Goal: Check status: Check status

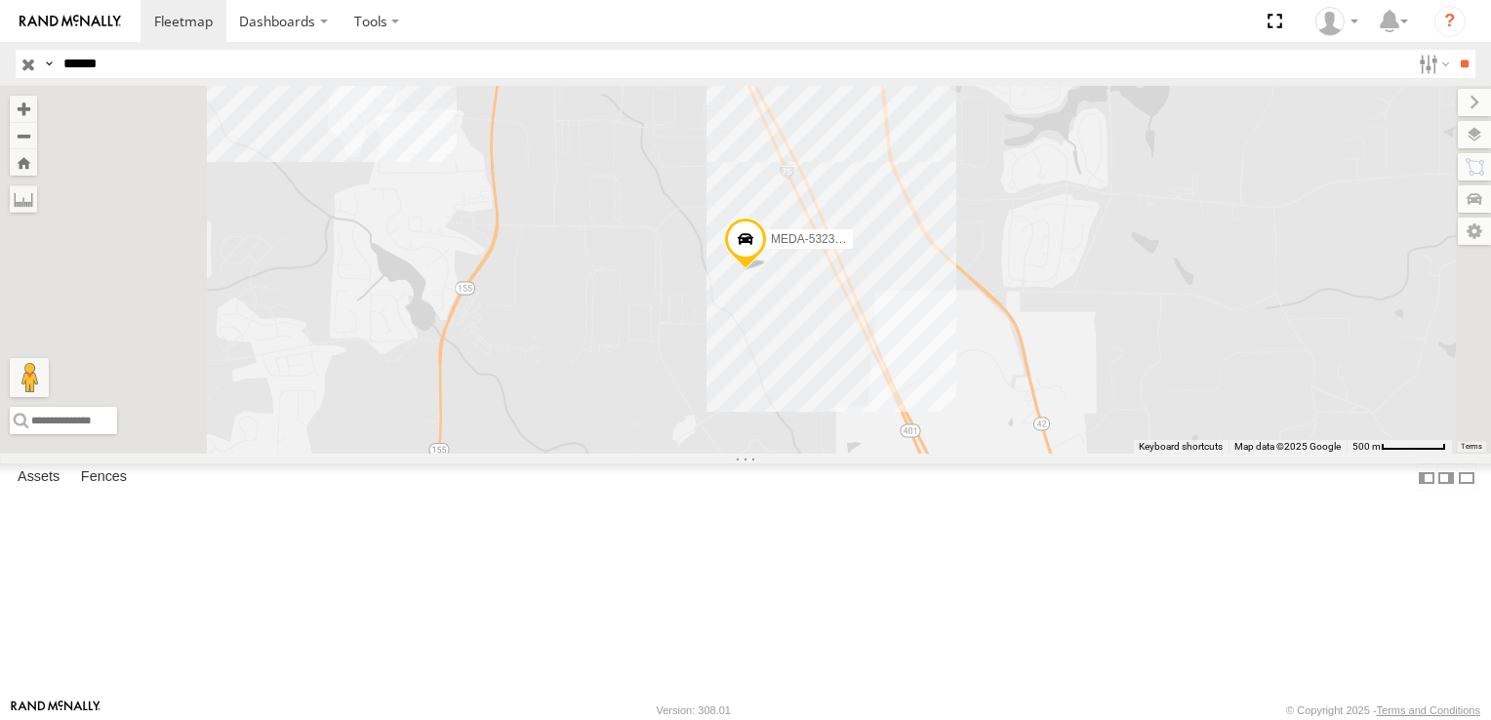
drag, startPoint x: 129, startPoint y: 63, endPoint x: -96, endPoint y: 57, distance: 224.5
click at [0, 57] on html "Dashboards" at bounding box center [745, 360] width 1491 height 720
type input "******"
click at [1453, 50] on input "**" at bounding box center [1464, 64] width 22 height 28
